Goal: Task Accomplishment & Management: Manage account settings

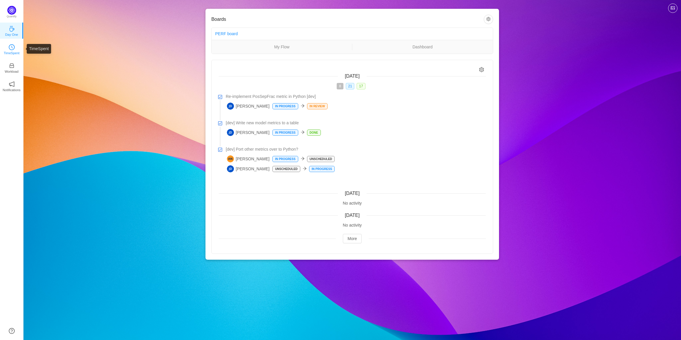
click at [7, 52] on p "TimeSpent" at bounding box center [12, 52] width 16 height 5
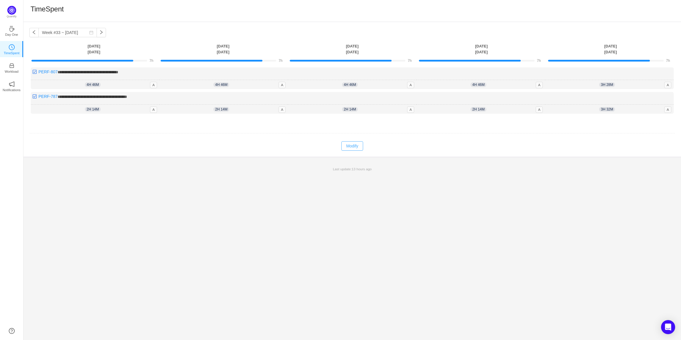
click at [351, 146] on button "Modify" at bounding box center [351, 145] width 21 height 9
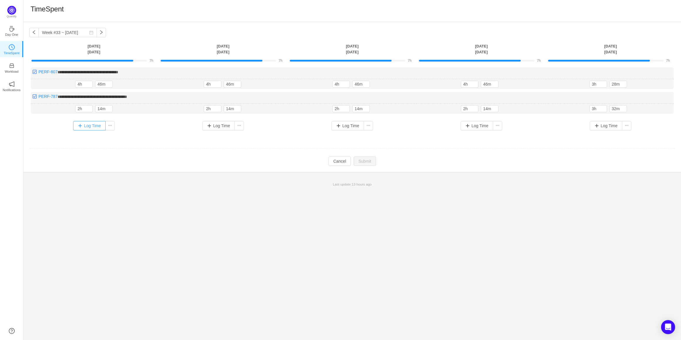
click at [87, 127] on button "Log Time" at bounding box center [89, 125] width 33 height 9
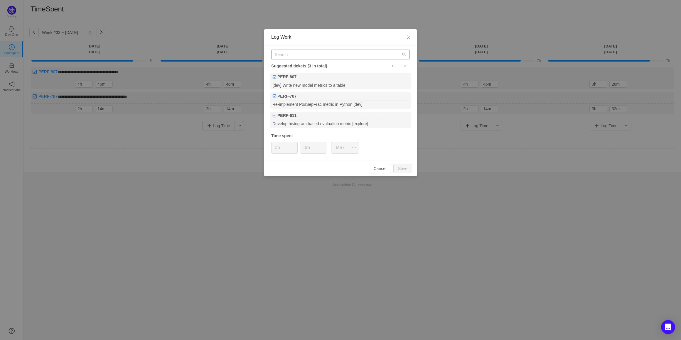
click at [320, 55] on input "text" at bounding box center [340, 54] width 138 height 9
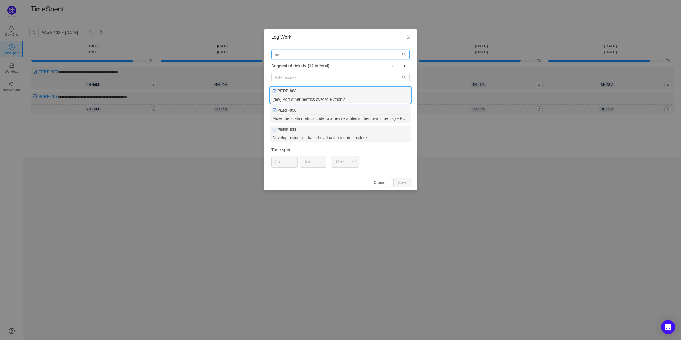
type input "metr"
click at [316, 96] on div "[dev] Port other metrics over to Python?" at bounding box center [340, 99] width 141 height 8
click at [277, 163] on input "0h" at bounding box center [284, 161] width 26 height 11
click at [275, 163] on input "0h" at bounding box center [284, 161] width 26 height 11
click at [343, 162] on button "Max" at bounding box center [340, 162] width 18 height 12
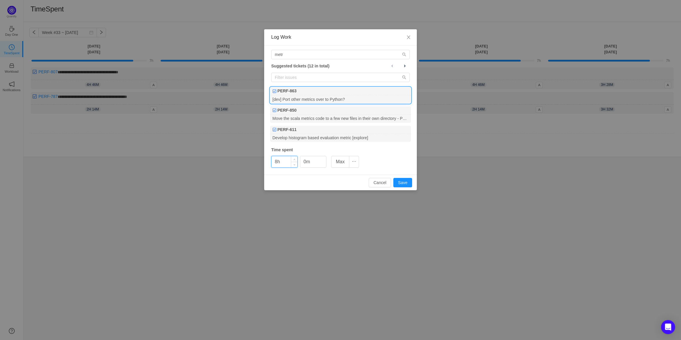
drag, startPoint x: 277, startPoint y: 163, endPoint x: 271, endPoint y: 163, distance: 5.9
click at [271, 163] on input "8h" at bounding box center [284, 161] width 26 height 11
click at [402, 185] on button "Save" at bounding box center [402, 182] width 19 height 9
type input "0h"
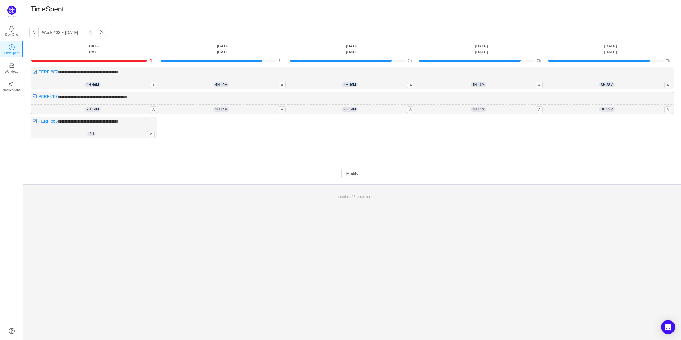
click at [94, 110] on span "2h 14m" at bounding box center [93, 109] width 16 height 5
click at [357, 175] on button "Modify" at bounding box center [351, 173] width 21 height 9
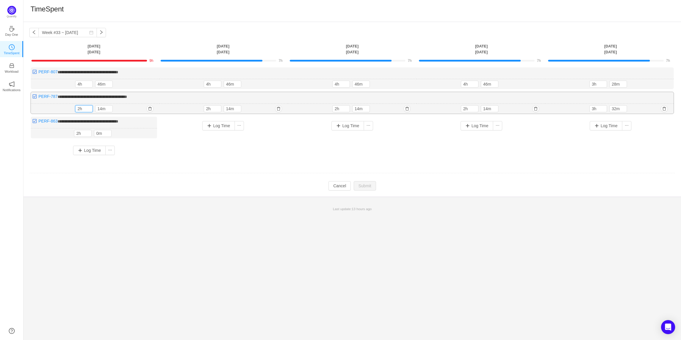
drag, startPoint x: 80, startPoint y: 110, endPoint x: 74, endPoint y: 110, distance: 5.6
click at [74, 110] on div "2h 14m 2h 14m" at bounding box center [95, 109] width 128 height 10
type input "5h"
drag, startPoint x: 99, startPoint y: 108, endPoint x: 102, endPoint y: 108, distance: 3.2
click at [102, 108] on input "14m" at bounding box center [104, 109] width 17 height 6
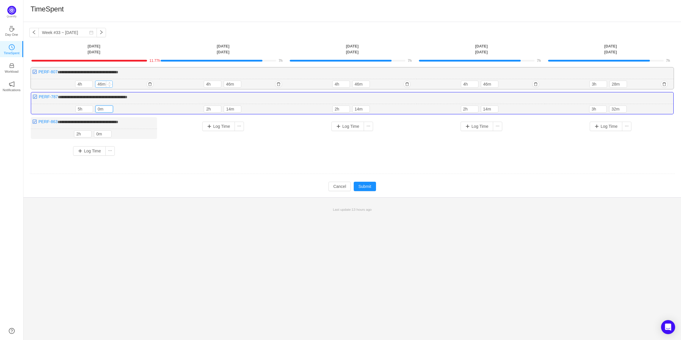
type input "0m"
drag, startPoint x: 98, startPoint y: 84, endPoint x: 102, endPoint y: 83, distance: 4.0
click at [102, 83] on input "46m" at bounding box center [103, 84] width 17 height 6
type input "0m"
click at [80, 85] on input "4h" at bounding box center [84, 84] width 17 height 6
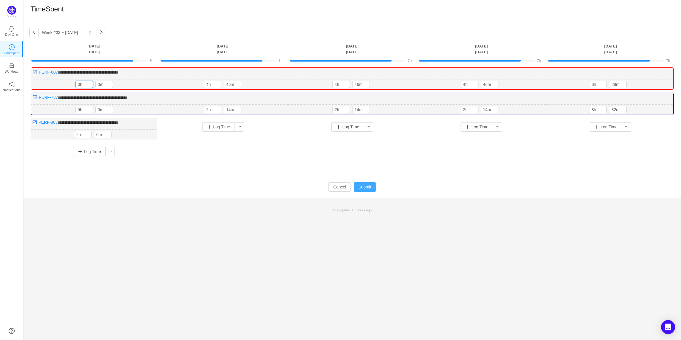
type input "0h"
click at [366, 188] on button "Submit" at bounding box center [364, 186] width 22 height 9
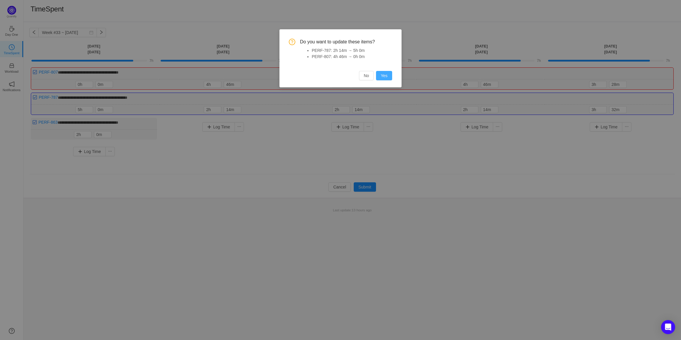
click at [388, 76] on button "Yes" at bounding box center [384, 75] width 16 height 9
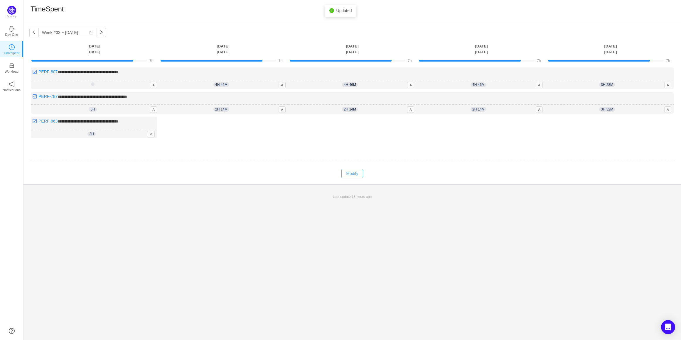
click at [353, 176] on button "Modify" at bounding box center [351, 173] width 21 height 9
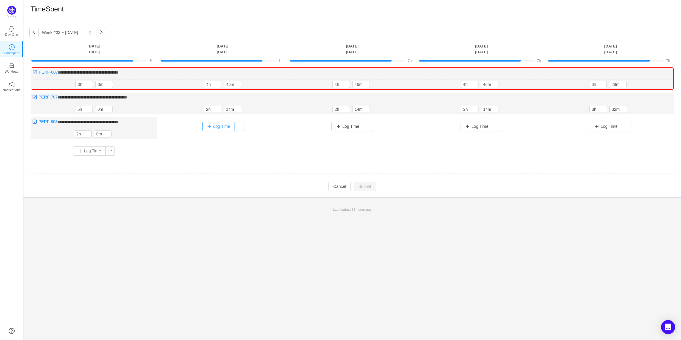
click at [218, 128] on button "Log Time" at bounding box center [218, 126] width 33 height 9
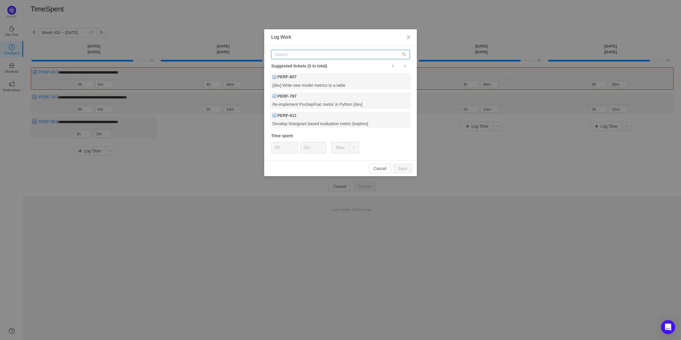
click at [309, 55] on input "text" at bounding box center [340, 54] width 138 height 9
type input "n"
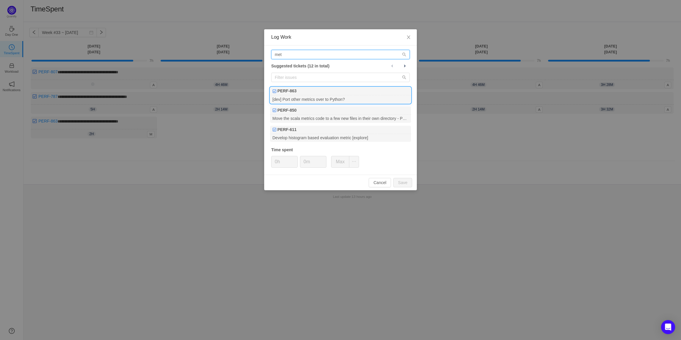
type input "met"
click at [343, 97] on div "[dev] Port other metrics over to Python?" at bounding box center [340, 99] width 141 height 8
click at [278, 163] on input "0h" at bounding box center [284, 161] width 26 height 11
drag, startPoint x: 277, startPoint y: 163, endPoint x: 273, endPoint y: 163, distance: 3.5
click at [273, 163] on input "0h" at bounding box center [284, 161] width 26 height 11
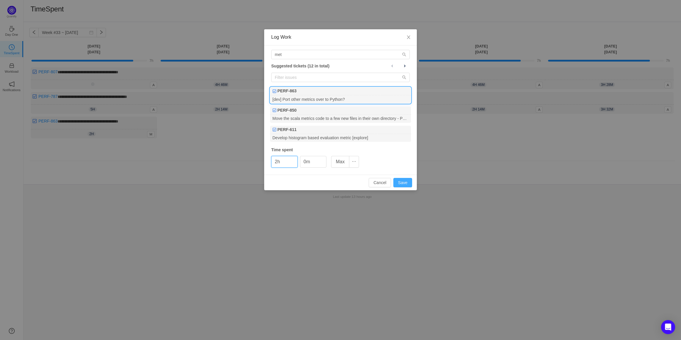
click at [403, 182] on button "Save" at bounding box center [402, 182] width 19 height 9
type input "0h"
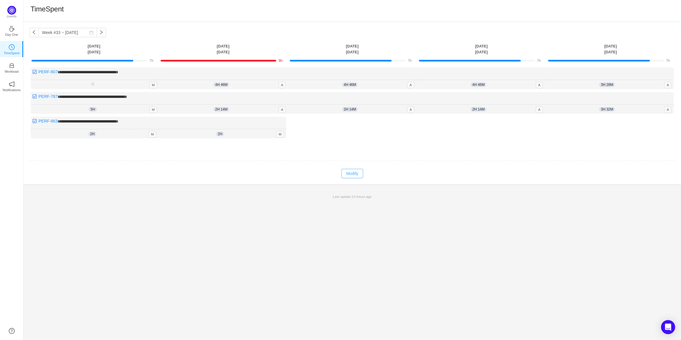
click at [354, 174] on button "Modify" at bounding box center [351, 173] width 21 height 9
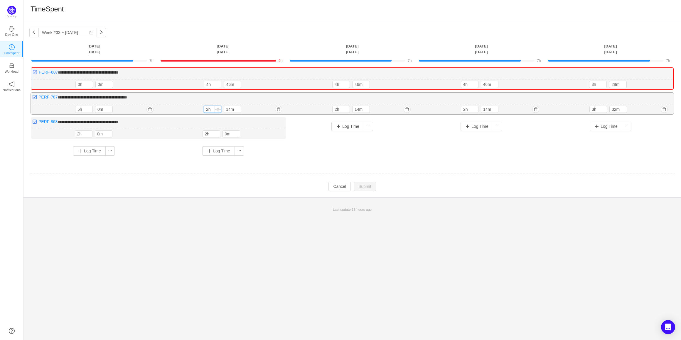
drag, startPoint x: 208, startPoint y: 109, endPoint x: 204, endPoint y: 109, distance: 4.7
click at [204, 109] on input "2h" at bounding box center [212, 109] width 17 height 6
type input "5h"
drag, startPoint x: 226, startPoint y: 110, endPoint x: 229, endPoint y: 110, distance: 3.2
click at [229, 110] on input "14m" at bounding box center [232, 109] width 17 height 6
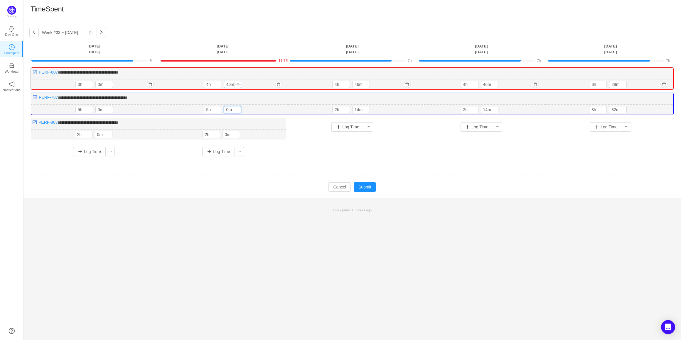
type input "0m"
drag, startPoint x: 231, startPoint y: 86, endPoint x: 226, endPoint y: 85, distance: 5.1
click at [226, 85] on input "46m" at bounding box center [232, 84] width 17 height 6
click at [278, 84] on button "button" at bounding box center [278, 84] width 7 height 7
click at [274, 111] on button "Yes" at bounding box center [268, 109] width 11 height 7
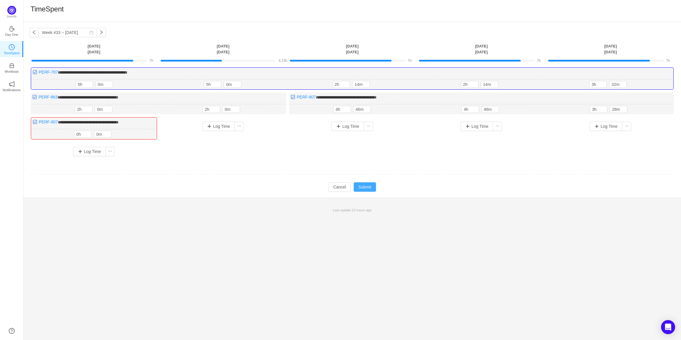
click at [363, 186] on button "Submit" at bounding box center [364, 186] width 22 height 9
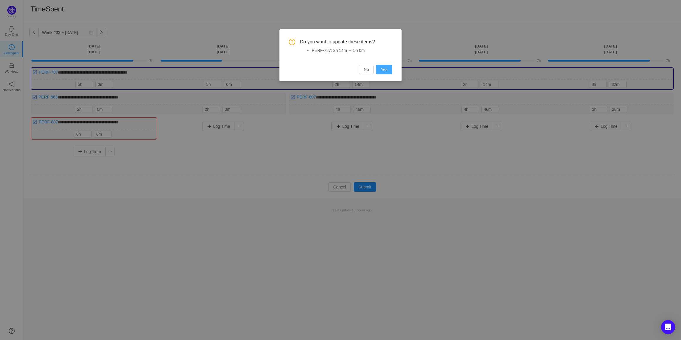
click at [387, 71] on button "Yes" at bounding box center [384, 69] width 16 height 9
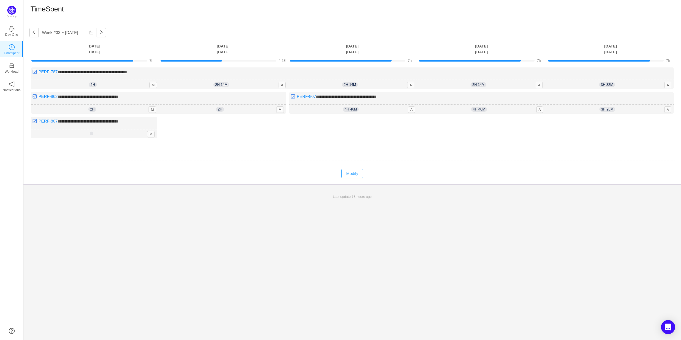
click at [356, 175] on button "Modify" at bounding box center [351, 173] width 21 height 9
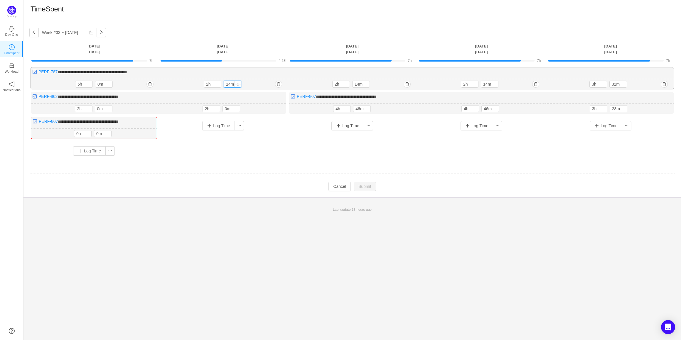
drag, startPoint x: 226, startPoint y: 84, endPoint x: 230, endPoint y: 84, distance: 3.8
click at [230, 84] on input "14m" at bounding box center [232, 84] width 17 height 6
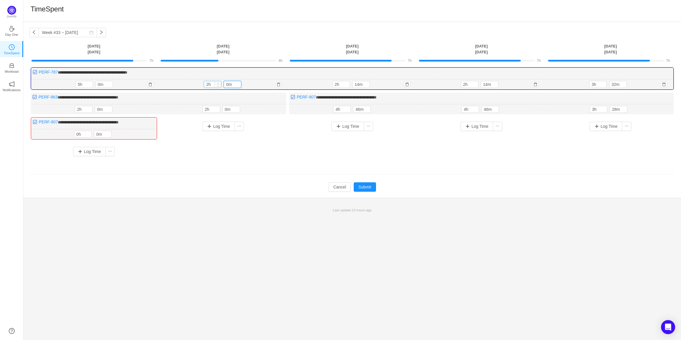
type input "0m"
drag, startPoint x: 209, startPoint y: 86, endPoint x: 204, endPoint y: 85, distance: 4.7
click at [204, 85] on input "2h" at bounding box center [212, 84] width 17 height 6
type input "5h"
click at [369, 186] on button "Submit" at bounding box center [364, 186] width 22 height 9
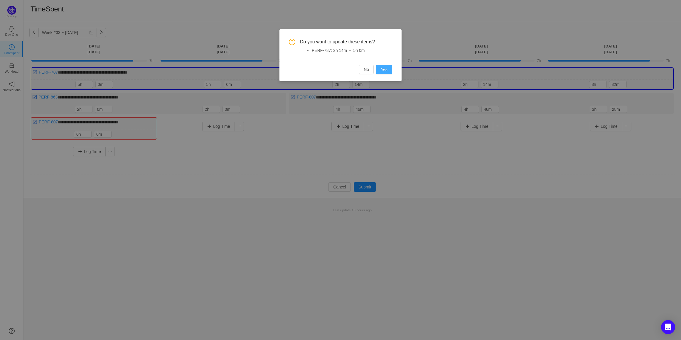
click at [383, 73] on button "Yes" at bounding box center [384, 69] width 16 height 9
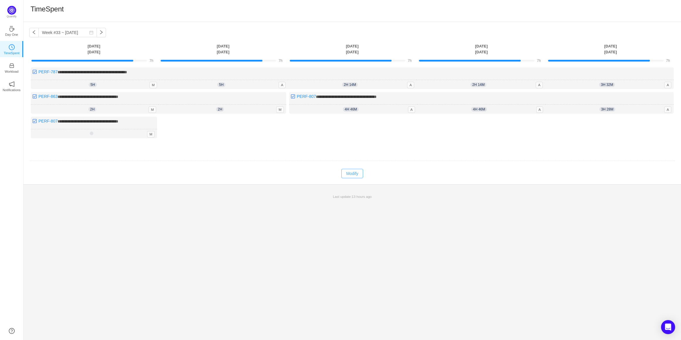
click at [355, 172] on button "Modify" at bounding box center [351, 173] width 21 height 9
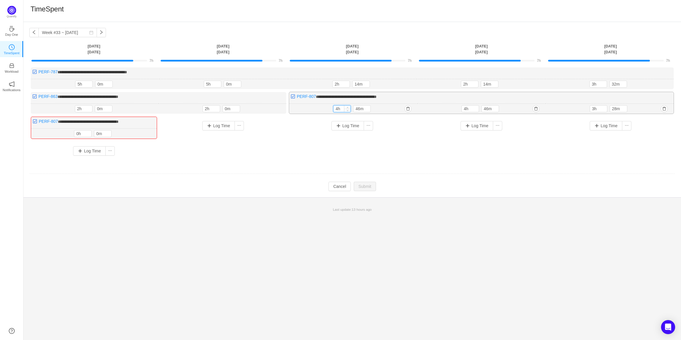
drag, startPoint x: 338, startPoint y: 108, endPoint x: 334, endPoint y: 109, distance: 4.1
click at [334, 109] on input "4h" at bounding box center [341, 109] width 17 height 6
click at [346, 126] on button "Log Time" at bounding box center [347, 125] width 33 height 9
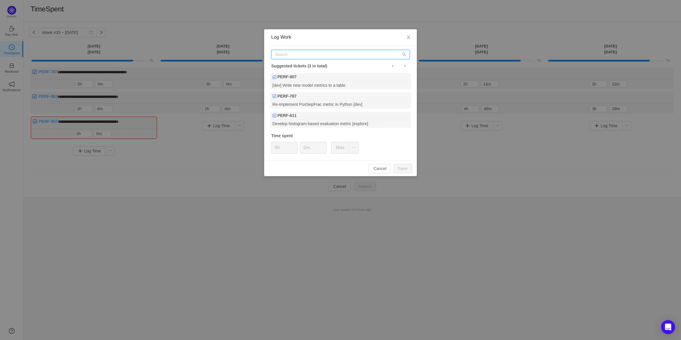
click at [310, 56] on input "text" at bounding box center [340, 54] width 138 height 9
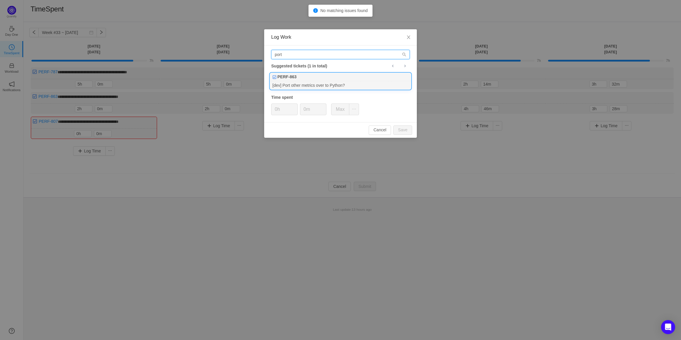
type input "port"
click at [296, 75] on b "PERF-863" at bounding box center [286, 77] width 19 height 6
click at [275, 111] on input "0h" at bounding box center [284, 109] width 26 height 11
click at [274, 110] on input "0h" at bounding box center [284, 109] width 26 height 11
click at [400, 130] on button "Save" at bounding box center [402, 130] width 19 height 9
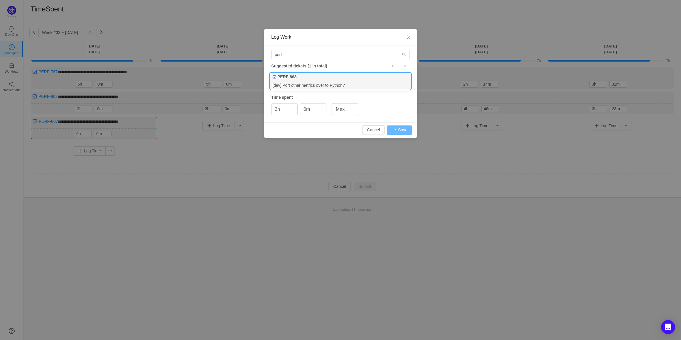
type input "0h"
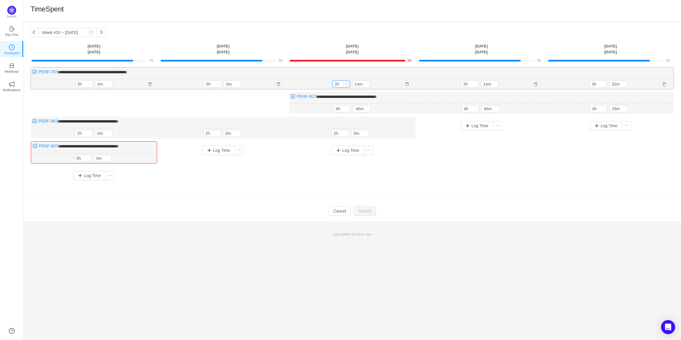
click at [334, 85] on input "2h" at bounding box center [340, 84] width 17 height 6
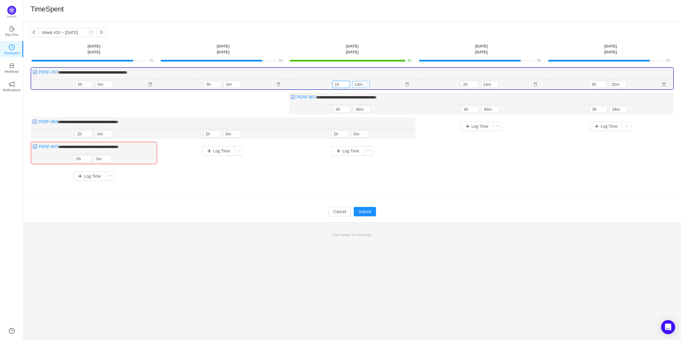
type input "1h"
drag, startPoint x: 354, startPoint y: 85, endPoint x: 358, endPoint y: 85, distance: 3.8
click at [358, 85] on input "14m" at bounding box center [360, 84] width 17 height 6
type input "30m"
drag, startPoint x: 338, startPoint y: 110, endPoint x: 334, endPoint y: 109, distance: 4.4
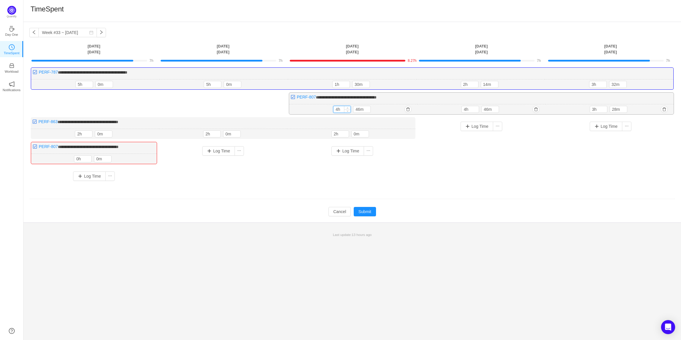
click at [334, 109] on input "4h" at bounding box center [341, 109] width 17 height 6
type input "0h"
drag, startPoint x: 355, startPoint y: 111, endPoint x: 361, endPoint y: 110, distance: 5.6
click at [361, 110] on input "46m" at bounding box center [361, 109] width 17 height 6
type input "0m"
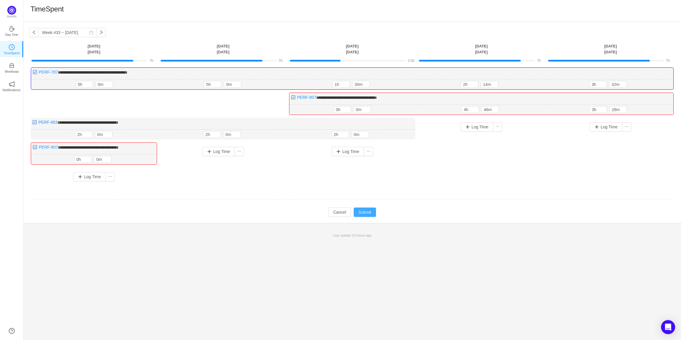
click at [371, 212] on button "Submit" at bounding box center [364, 212] width 22 height 9
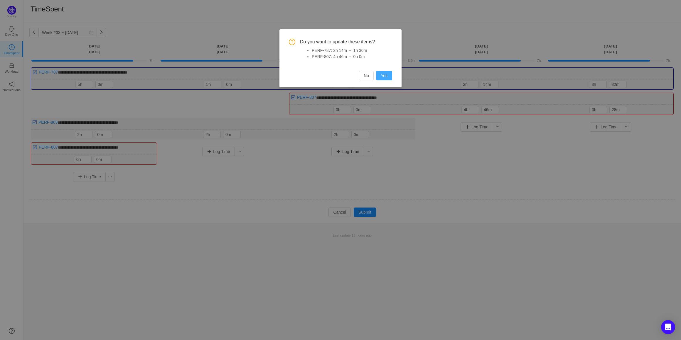
click at [383, 78] on button "Yes" at bounding box center [384, 75] width 16 height 9
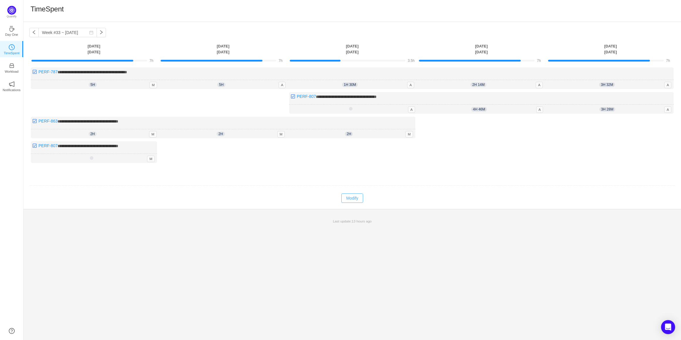
click at [358, 199] on button "Modify" at bounding box center [351, 198] width 21 height 9
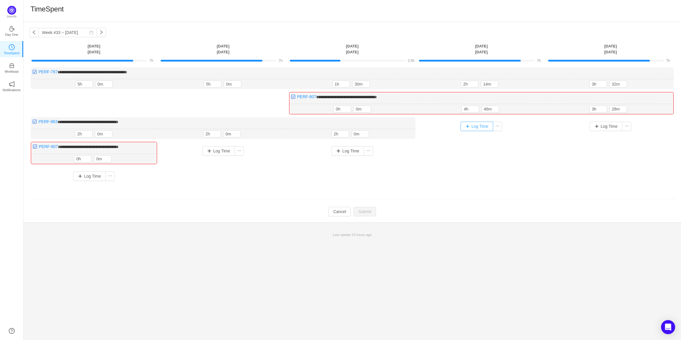
click at [469, 126] on button "Log Time" at bounding box center [476, 126] width 33 height 9
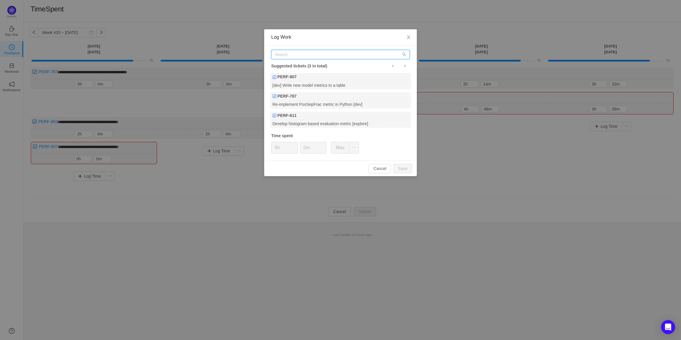
click at [290, 57] on input "text" at bounding box center [340, 54] width 138 height 9
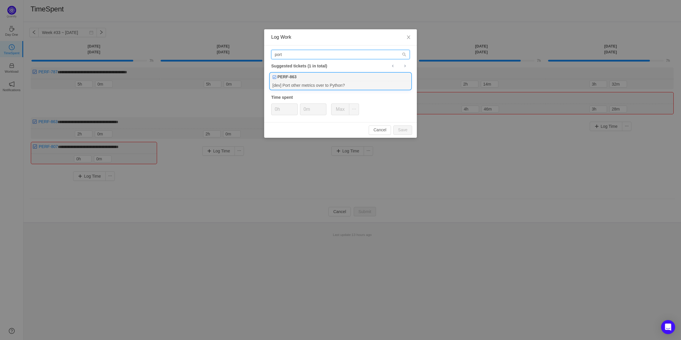
type input "port"
click at [312, 79] on div "PERF-863" at bounding box center [340, 77] width 141 height 8
click at [274, 110] on input "0h" at bounding box center [284, 109] width 26 height 11
click at [275, 110] on input "0h" at bounding box center [284, 109] width 26 height 11
click at [406, 129] on button "Save" at bounding box center [402, 130] width 19 height 9
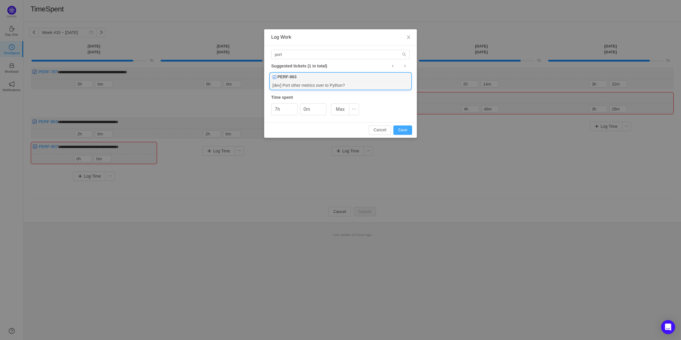
type input "0h"
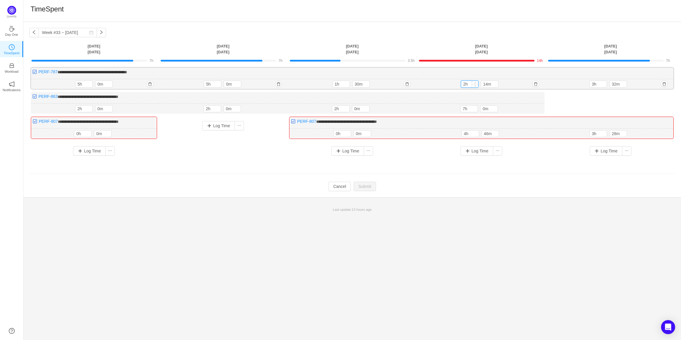
drag, startPoint x: 465, startPoint y: 85, endPoint x: 462, endPoint y: 85, distance: 3.5
click at [462, 85] on input "2h" at bounding box center [469, 84] width 17 height 6
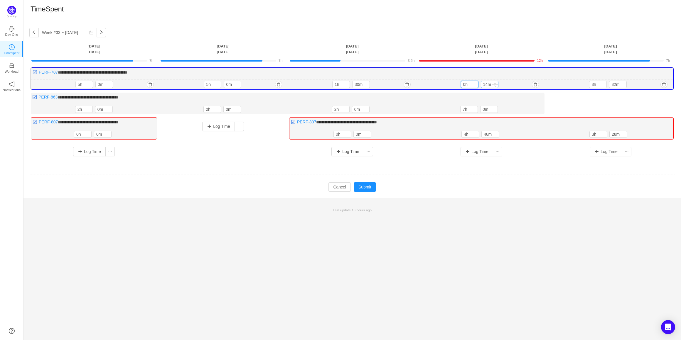
type input "0h"
drag, startPoint x: 487, startPoint y: 83, endPoint x: 481, endPoint y: 84, distance: 5.9
click at [481, 84] on input "14m" at bounding box center [489, 84] width 17 height 6
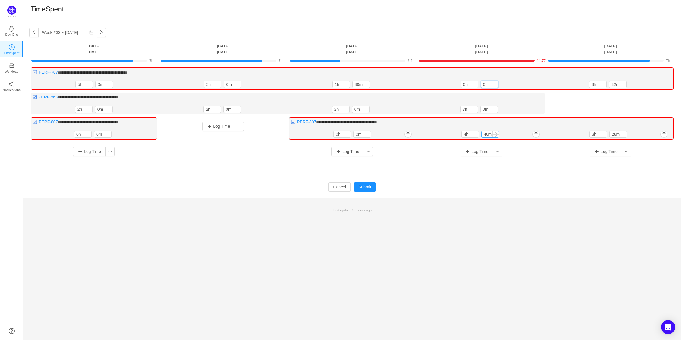
type input "0m"
drag, startPoint x: 488, startPoint y: 133, endPoint x: 483, endPoint y: 134, distance: 5.6
click at [483, 134] on input "46m" at bounding box center [489, 134] width 17 height 6
type input "0m"
drag, startPoint x: 466, startPoint y: 135, endPoint x: 457, endPoint y: 135, distance: 8.5
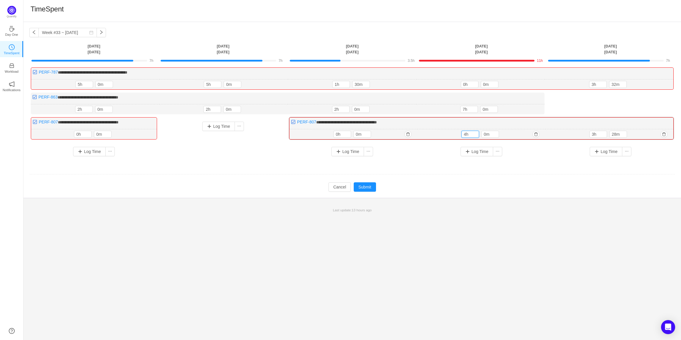
click at [457, 135] on div "4h 4h 0m" at bounding box center [481, 134] width 128 height 10
type input "0h"
click at [365, 187] on button "Submit" at bounding box center [364, 186] width 22 height 9
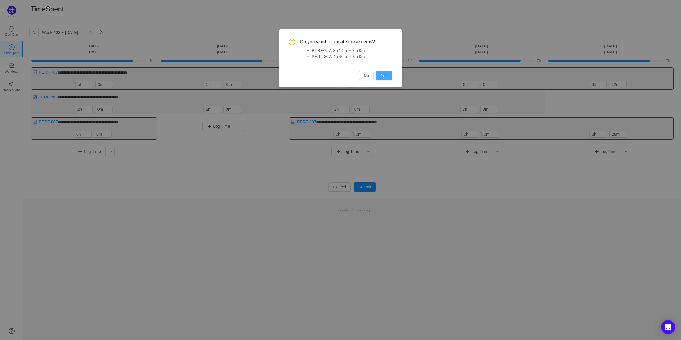
click at [387, 77] on button "Yes" at bounding box center [384, 75] width 16 height 9
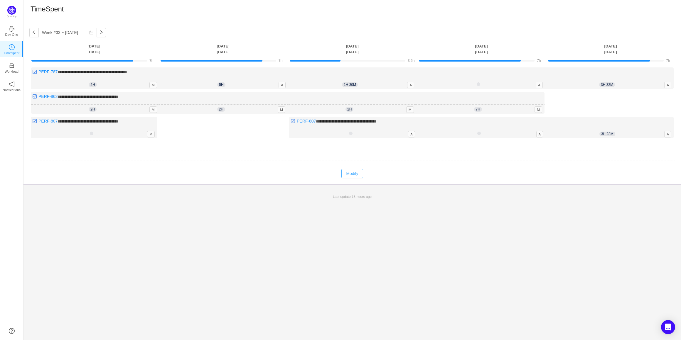
click at [350, 175] on button "Modify" at bounding box center [351, 173] width 21 height 9
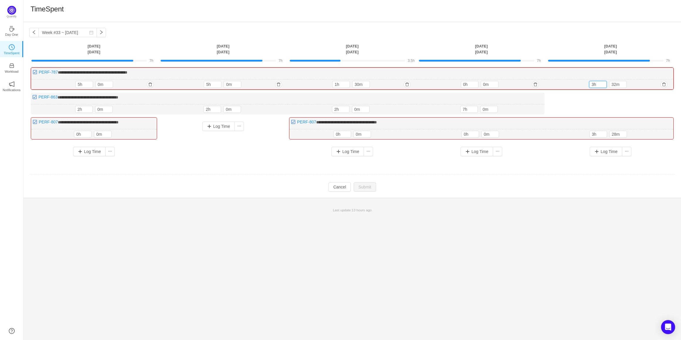
drag, startPoint x: 593, startPoint y: 84, endPoint x: 588, endPoint y: 85, distance: 5.1
click at [588, 85] on div "3h 32m 3h 32m" at bounding box center [608, 85] width 128 height 10
type input "0h"
drag, startPoint x: 615, startPoint y: 85, endPoint x: 608, endPoint y: 87, distance: 7.3
click at [608, 86] on div "0h 32m" at bounding box center [609, 84] width 40 height 7
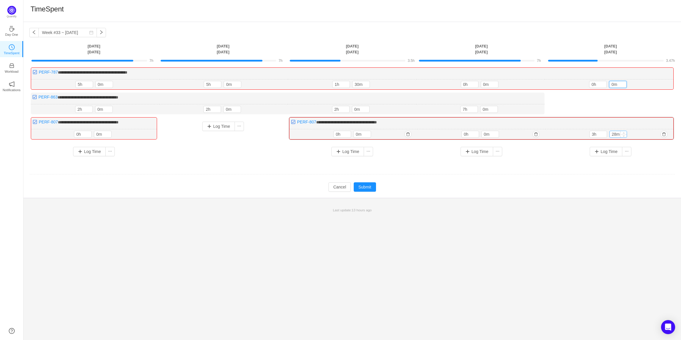
type input "0m"
drag, startPoint x: 616, startPoint y: 134, endPoint x: 608, endPoint y: 134, distance: 8.2
click at [609, 134] on input "28m" at bounding box center [617, 134] width 17 height 6
type input "0m"
click at [595, 134] on input "3h" at bounding box center [597, 134] width 17 height 6
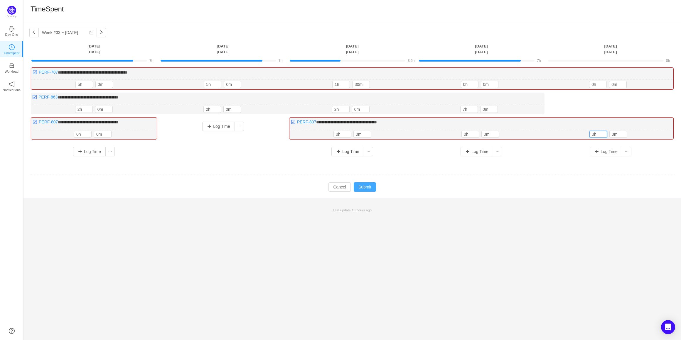
type input "0h"
click at [358, 187] on button "Submit" at bounding box center [364, 186] width 22 height 9
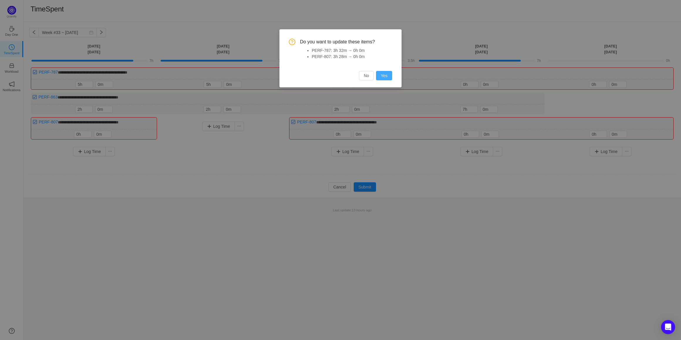
click at [388, 75] on button "Yes" at bounding box center [384, 75] width 16 height 9
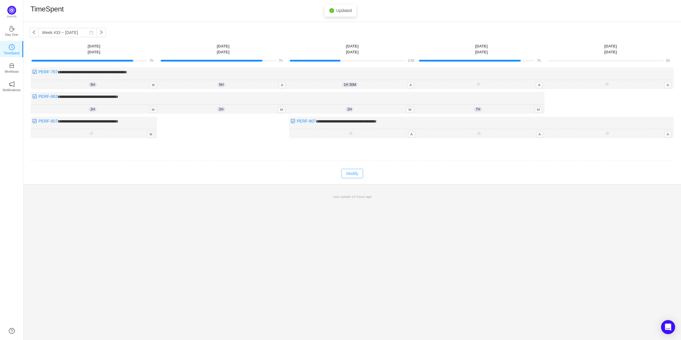
click at [353, 175] on button "Modify" at bounding box center [351, 173] width 21 height 9
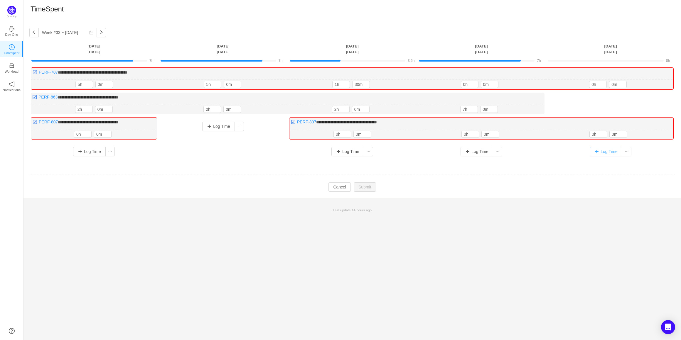
click at [608, 152] on button "Log Time" at bounding box center [605, 151] width 33 height 9
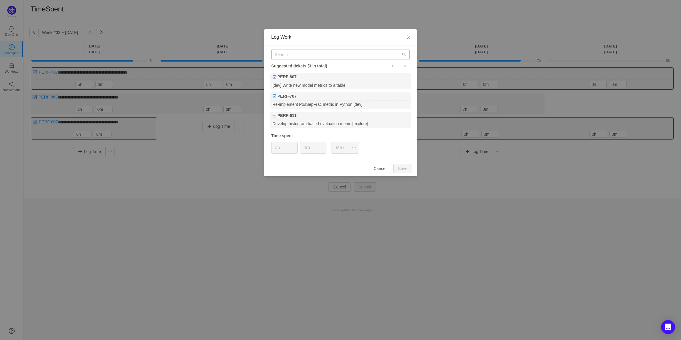
click at [311, 57] on input "text" at bounding box center [340, 54] width 138 height 9
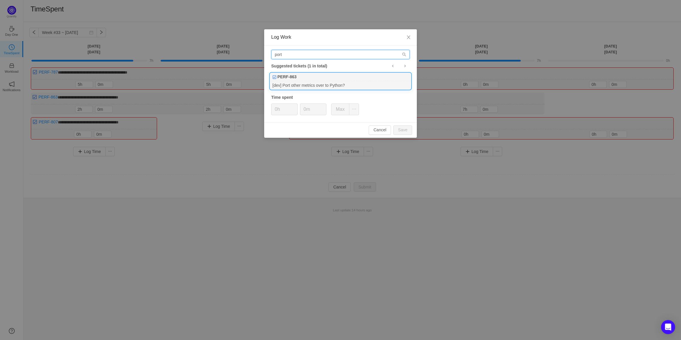
type input "port"
click at [332, 83] on div "[dev] Port other metrics over to Python?" at bounding box center [340, 85] width 141 height 8
click at [277, 111] on input "0h" at bounding box center [284, 109] width 26 height 11
drag, startPoint x: 277, startPoint y: 110, endPoint x: 273, endPoint y: 110, distance: 3.5
click at [273, 110] on input "0h" at bounding box center [284, 109] width 26 height 11
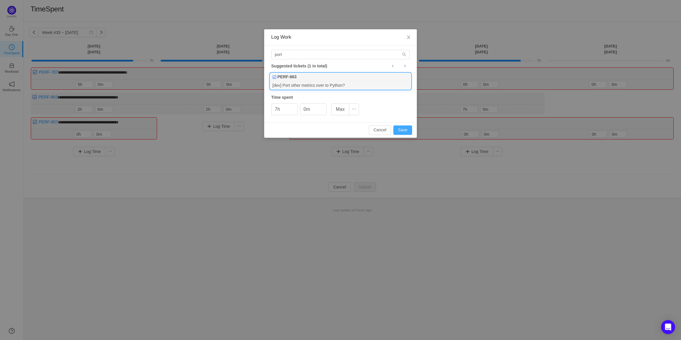
click at [406, 131] on button "Save" at bounding box center [402, 130] width 19 height 9
type input "0h"
